Goal: Information Seeking & Learning: Learn about a topic

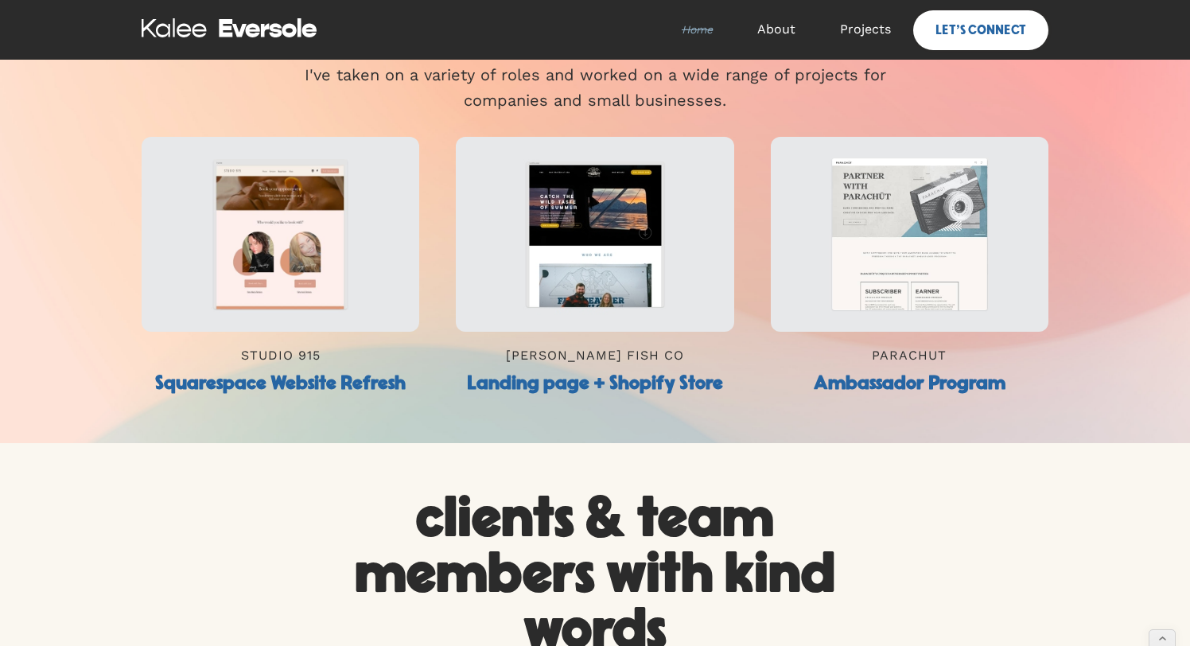
scroll to position [656, 0]
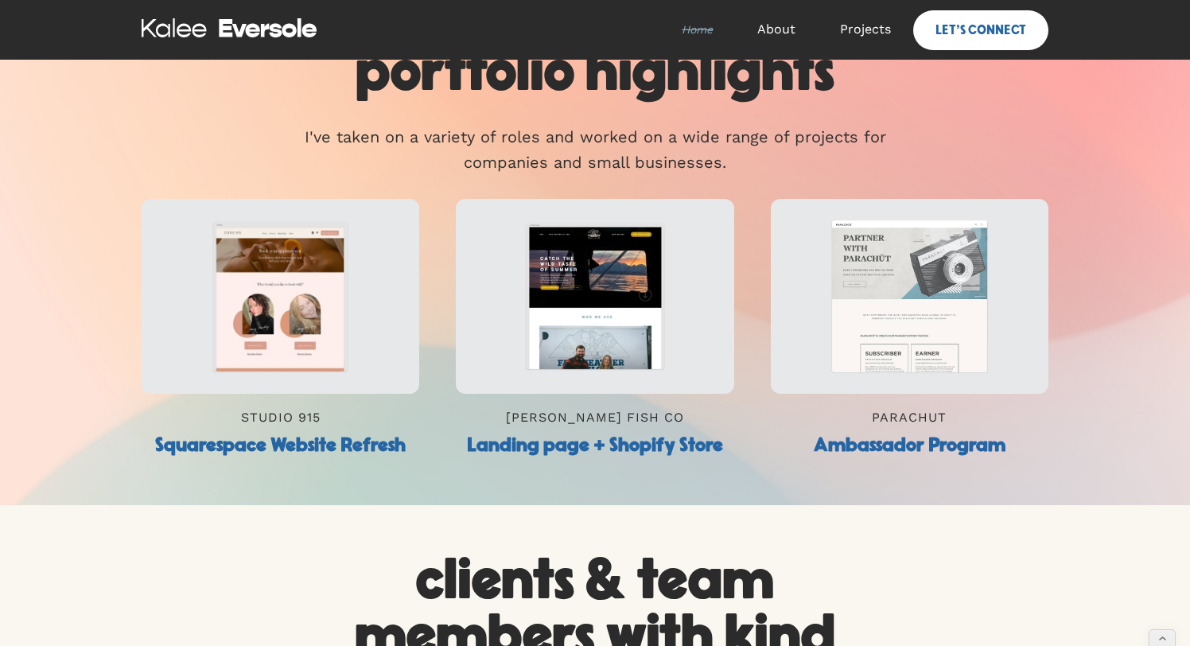
click at [867, 310] on img at bounding box center [910, 296] width 278 height 195
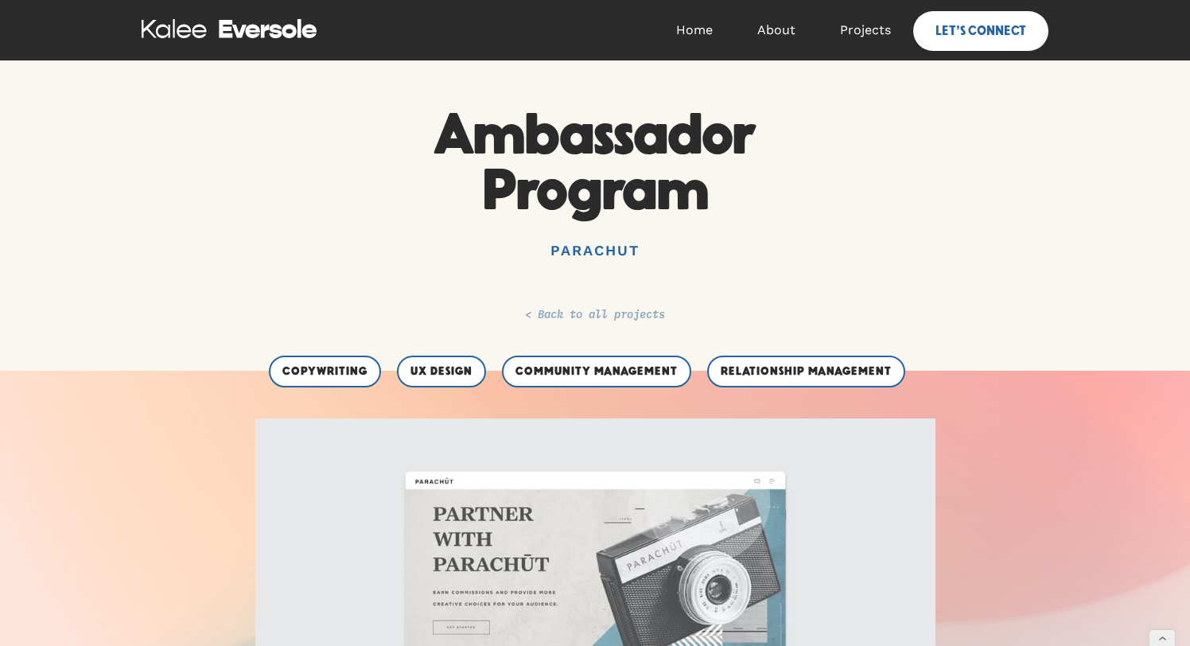
click at [630, 314] on link "< Back to all projects" at bounding box center [595, 314] width 140 height 16
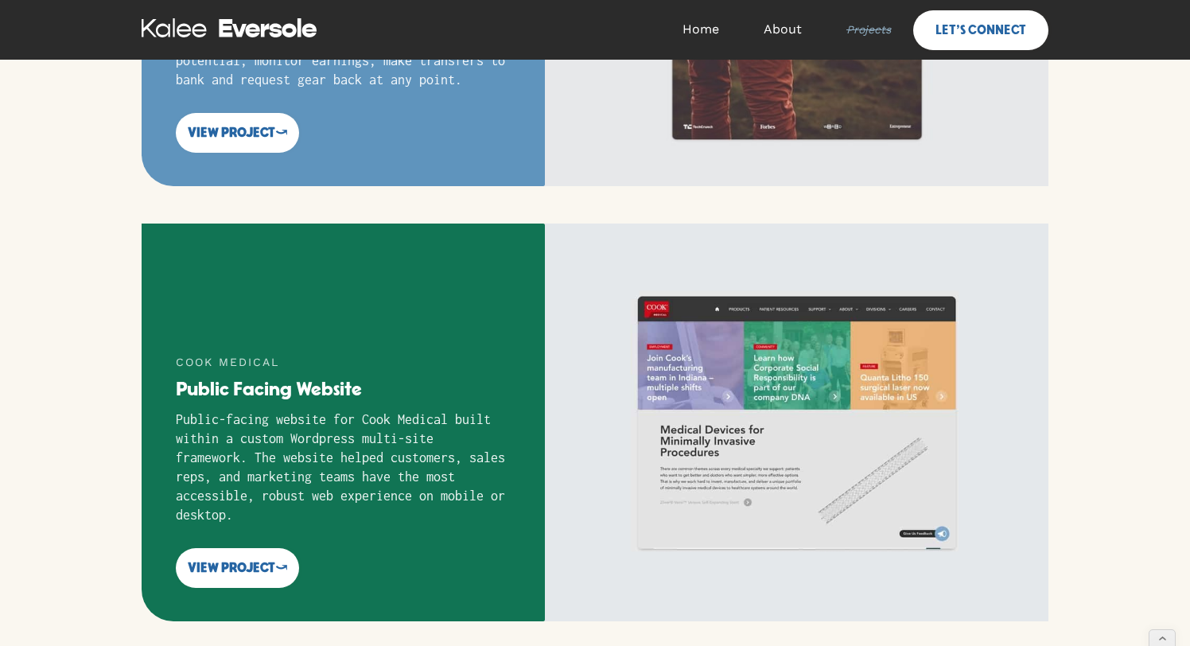
scroll to position [1872, 0]
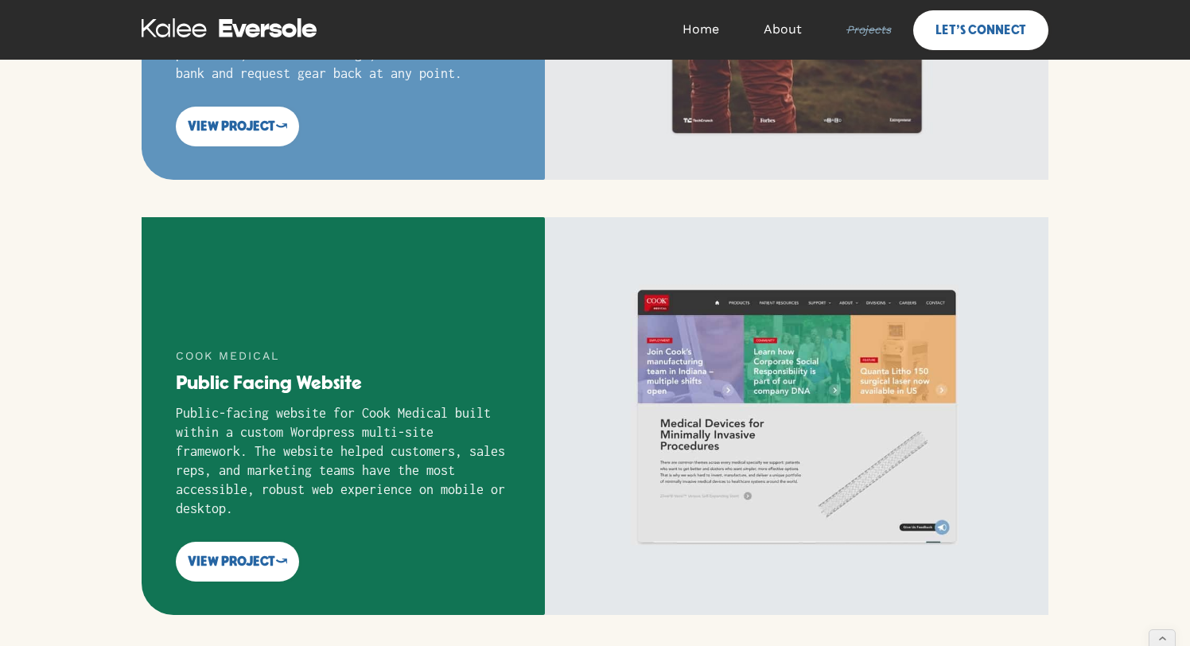
click at [643, 366] on img at bounding box center [797, 416] width 504 height 398
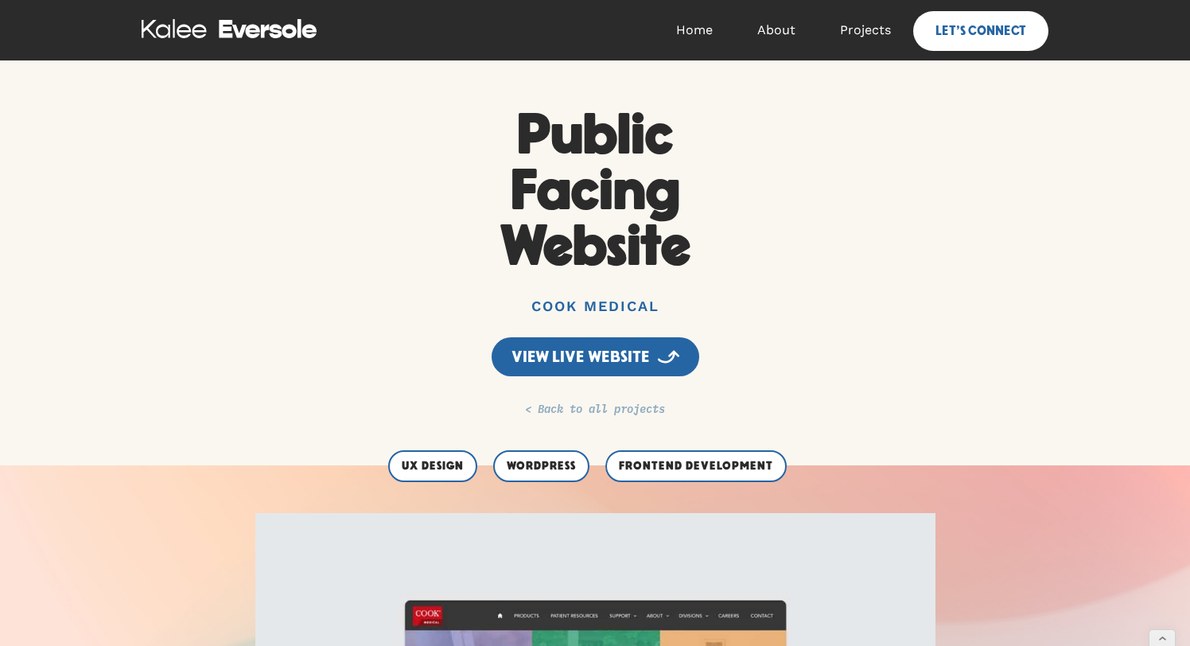
click at [576, 415] on link "< Back to all projects" at bounding box center [595, 408] width 140 height 16
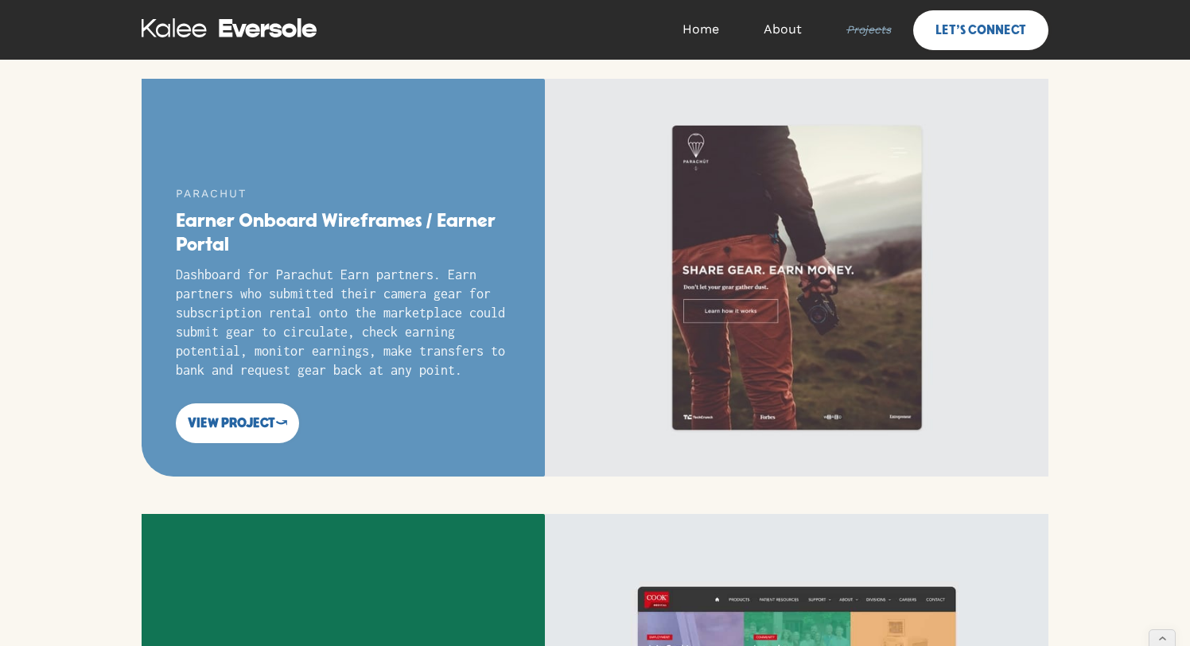
scroll to position [1592, 0]
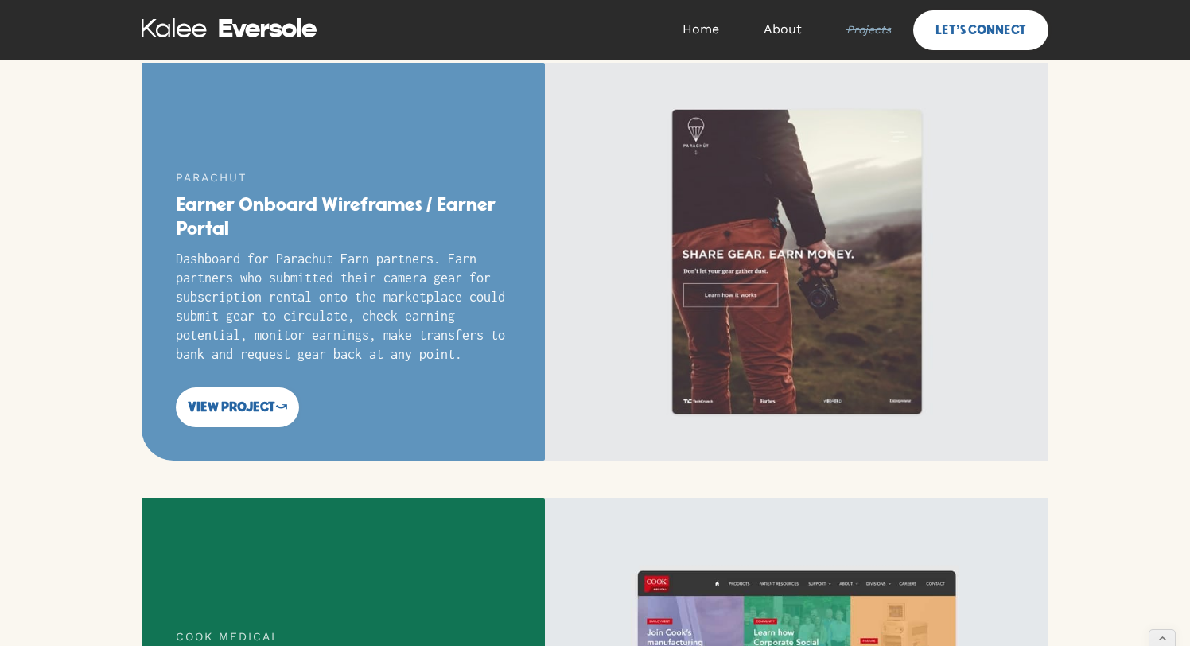
click at [760, 244] on img at bounding box center [797, 262] width 504 height 398
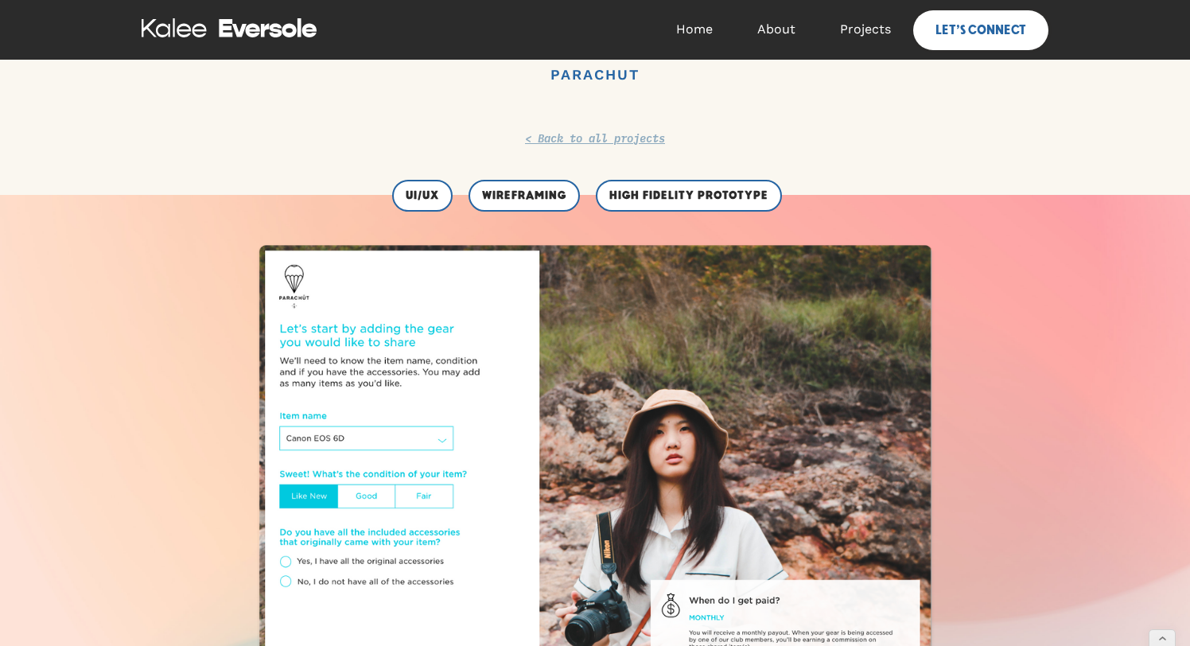
scroll to position [214, 0]
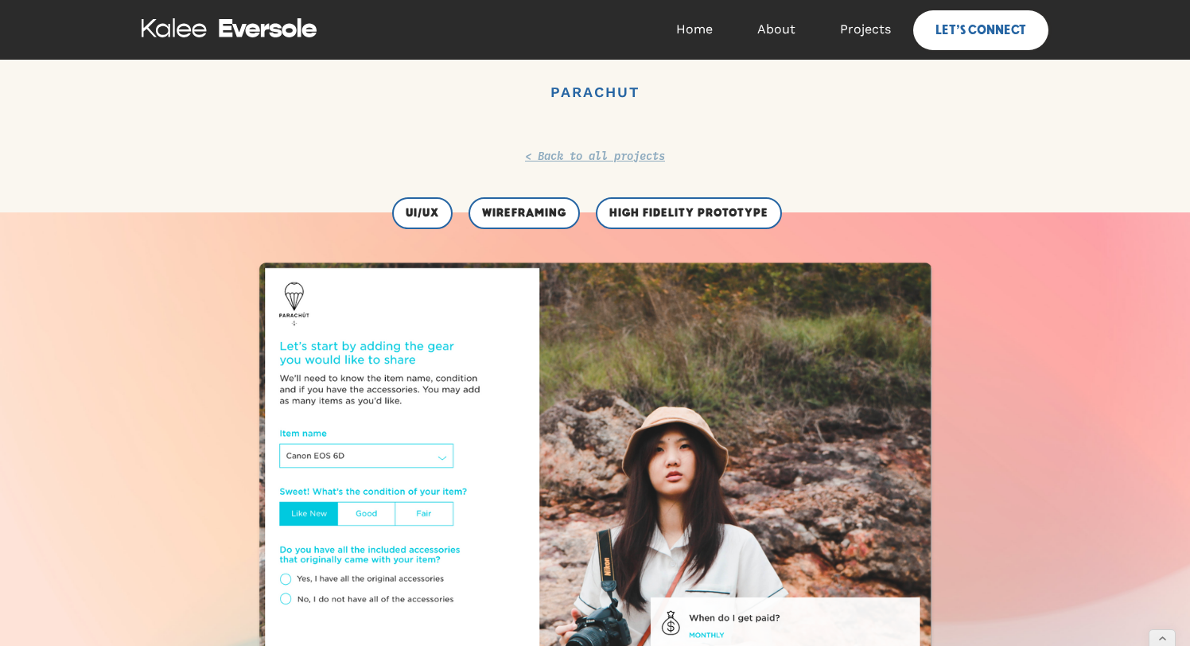
click at [639, 146] on div "Earner Onboard Wireframes / Earner Portal Parachut View live website < Back to …" at bounding box center [595, 29] width 907 height 271
click at [640, 155] on link "< Back to all projects" at bounding box center [595, 155] width 140 height 16
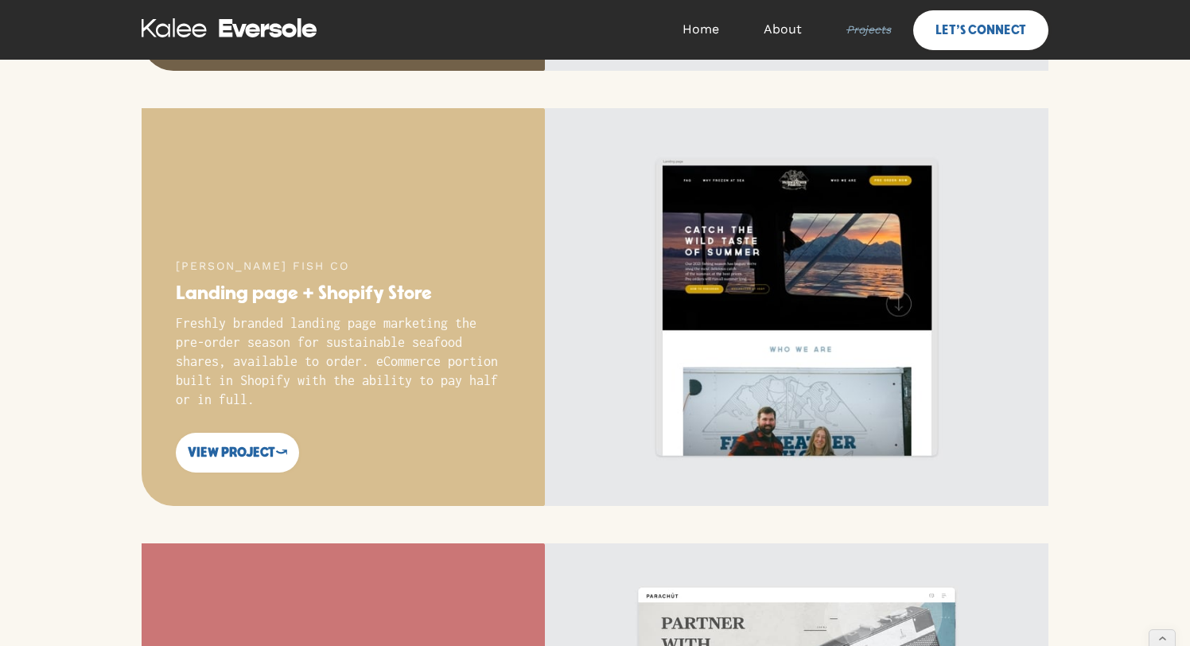
scroll to position [693, 0]
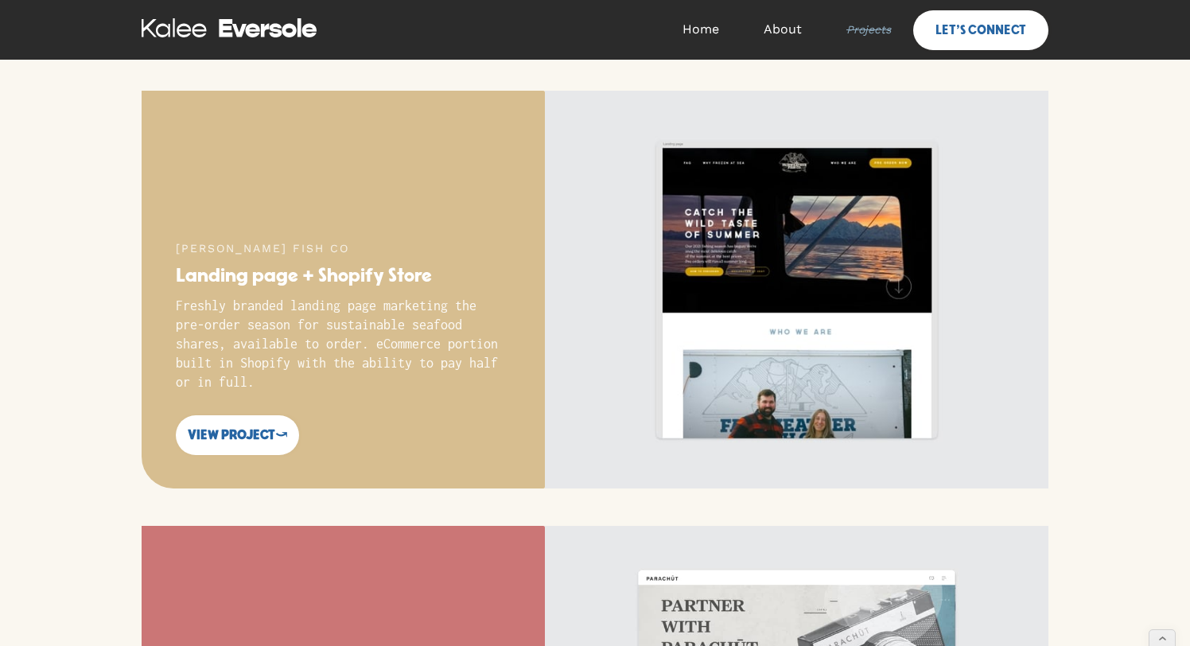
click at [762, 306] on img at bounding box center [797, 290] width 504 height 398
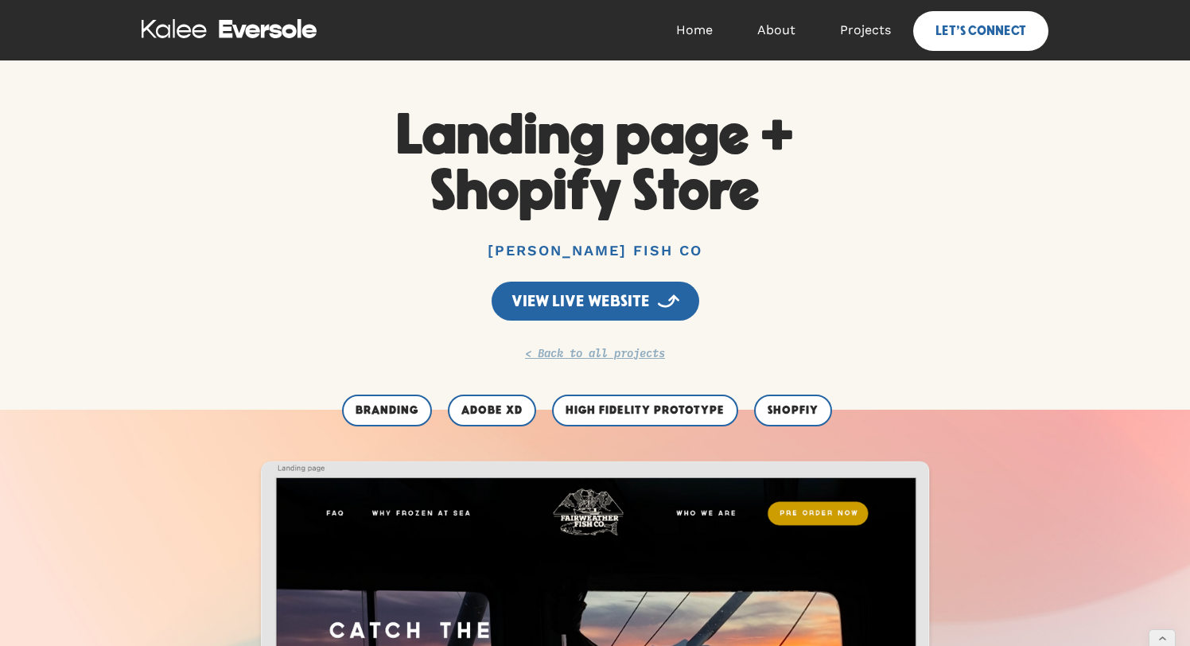
click at [633, 361] on div "Landing page + Shopify Store [PERSON_NAME] Fish Co View live website < Back to …" at bounding box center [595, 234] width 1190 height 349
click at [643, 353] on link "< Back to all projects" at bounding box center [595, 353] width 140 height 16
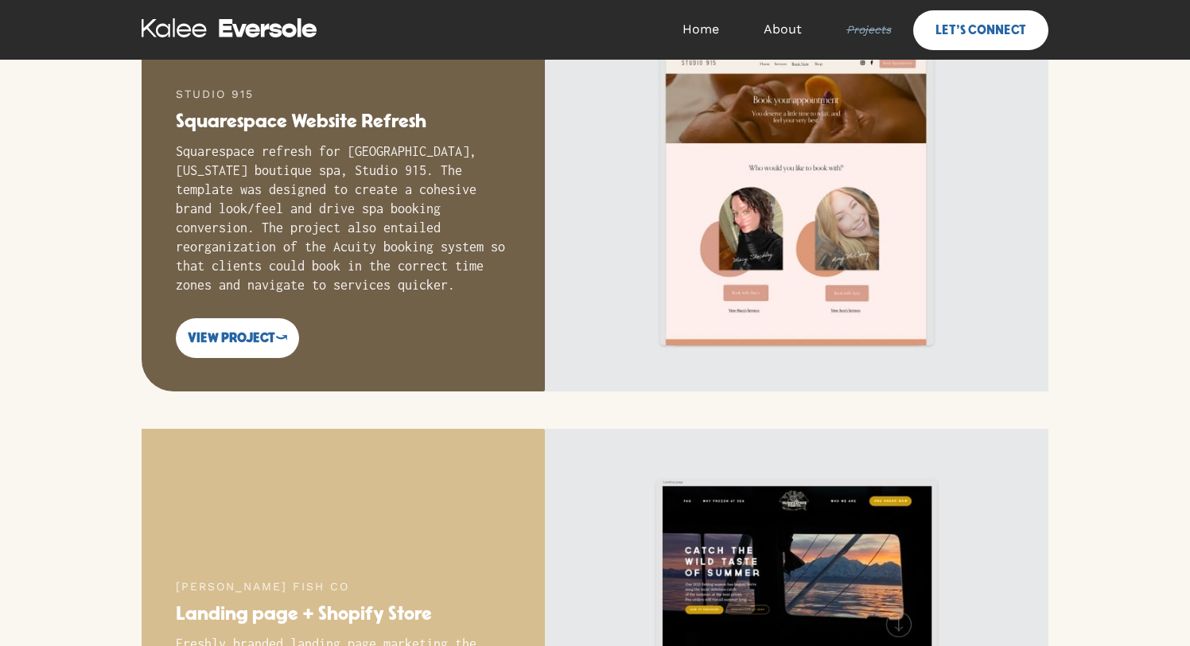
scroll to position [433, 0]
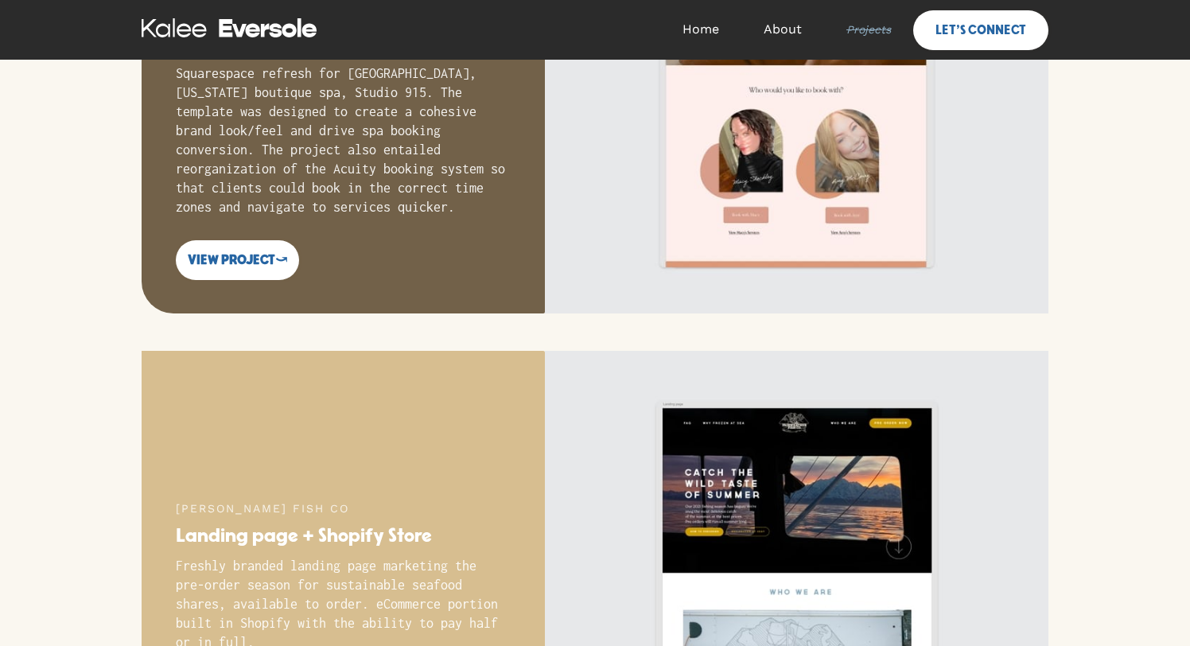
click at [778, 248] on img at bounding box center [797, 115] width 504 height 398
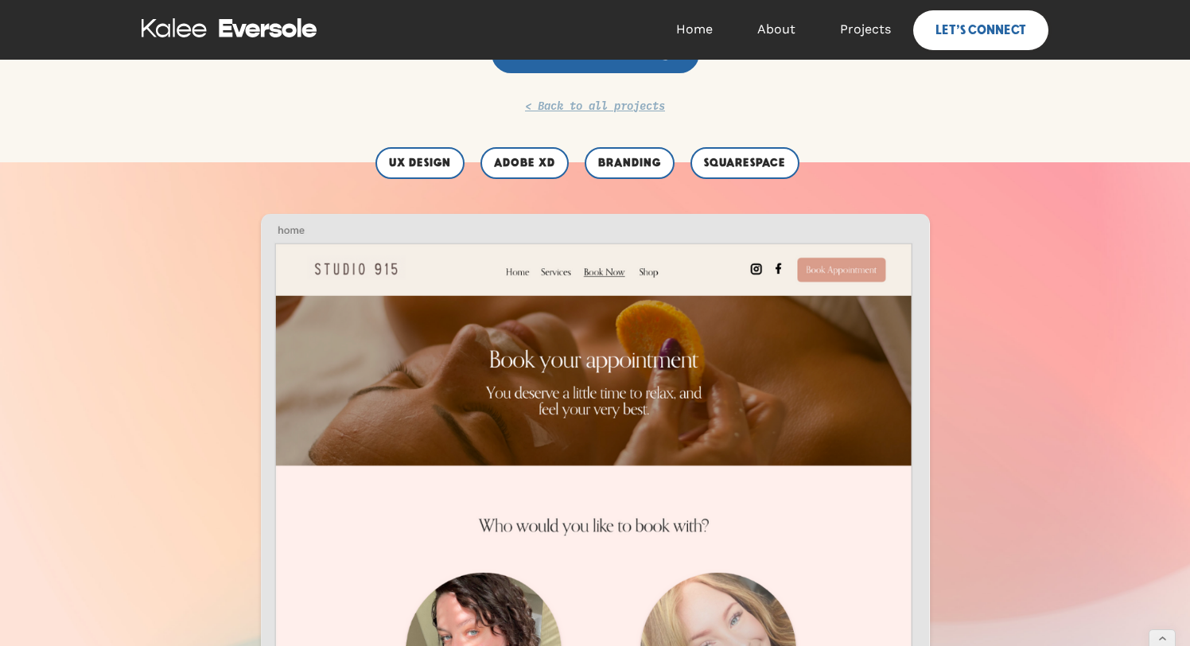
scroll to position [552, 0]
